Goal: Transaction & Acquisition: Purchase product/service

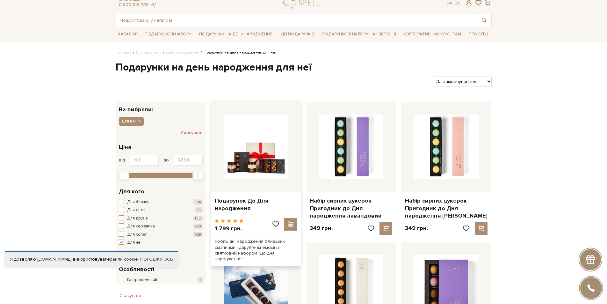
scroll to position [32, 0]
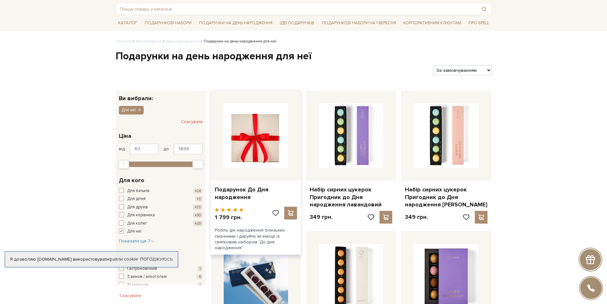
click at [255, 148] on img at bounding box center [256, 135] width 65 height 65
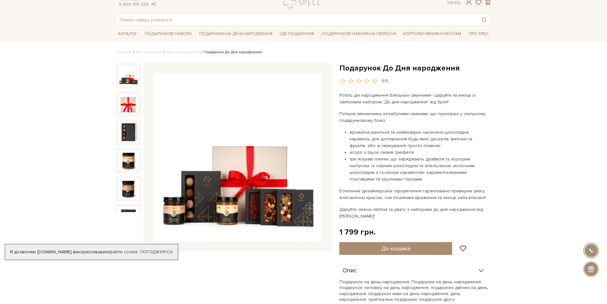
scroll to position [32, 0]
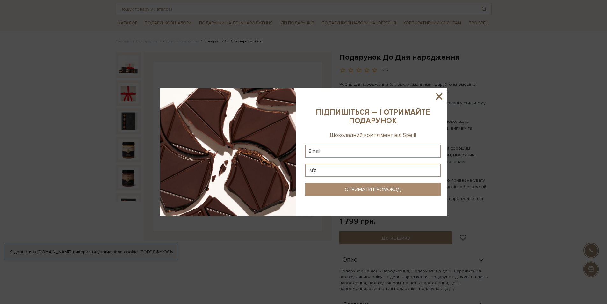
click at [52, 147] on div at bounding box center [303, 152] width 607 height 304
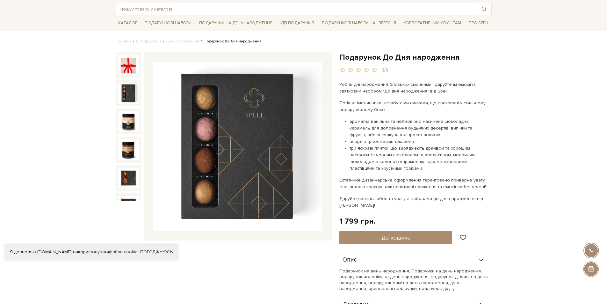
scroll to position [0, 0]
